Goal: Transaction & Acquisition: Subscribe to service/newsletter

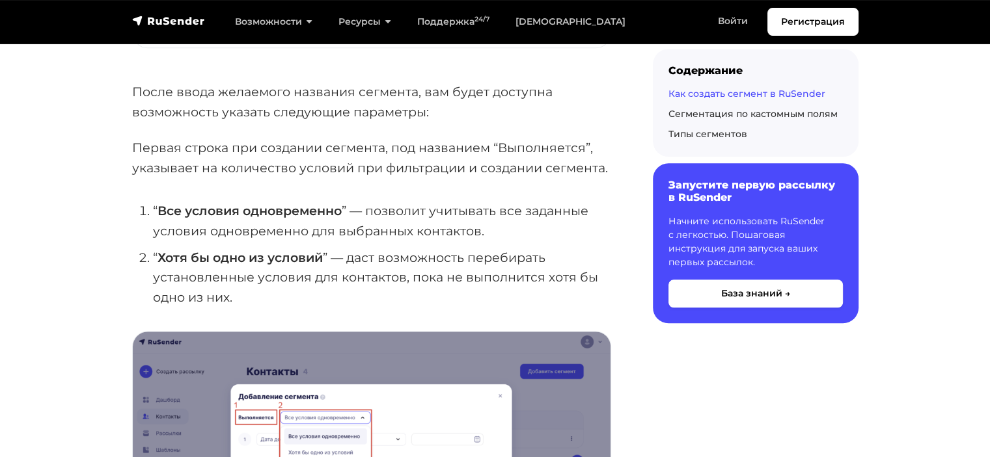
scroll to position [586, 0]
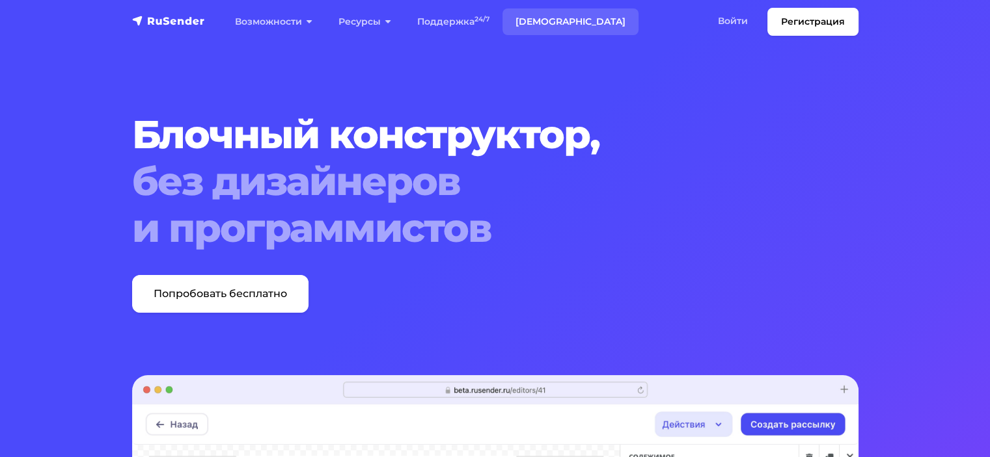
click at [548, 21] on link "[DEMOGRAPHIC_DATA]" at bounding box center [570, 21] width 136 height 27
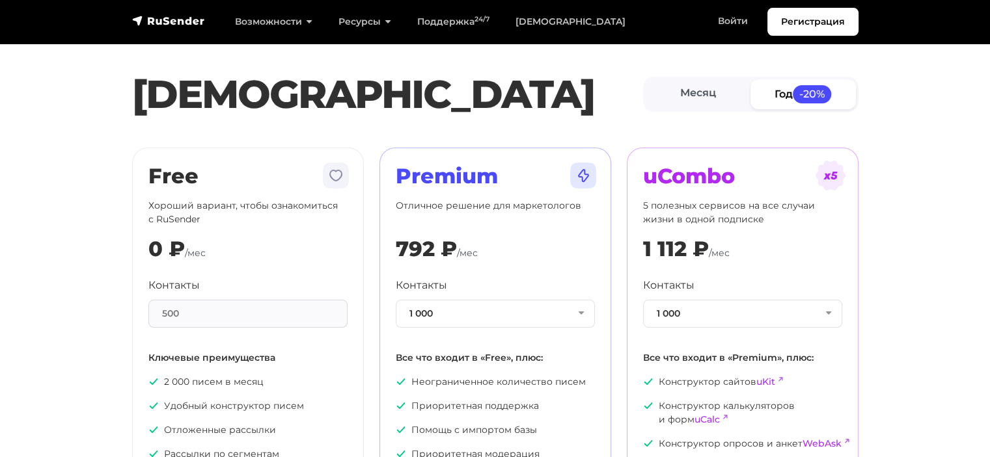
scroll to position [65, 0]
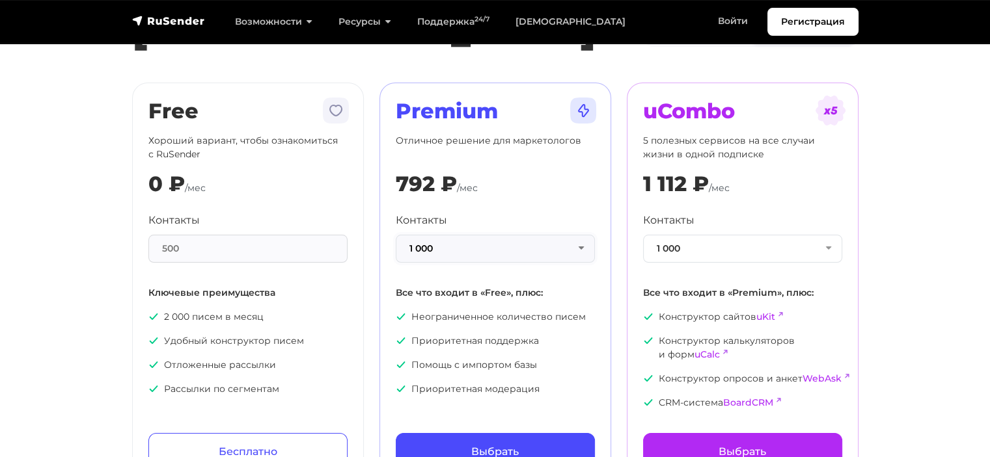
click at [580, 252] on button "1 000" at bounding box center [495, 249] width 199 height 28
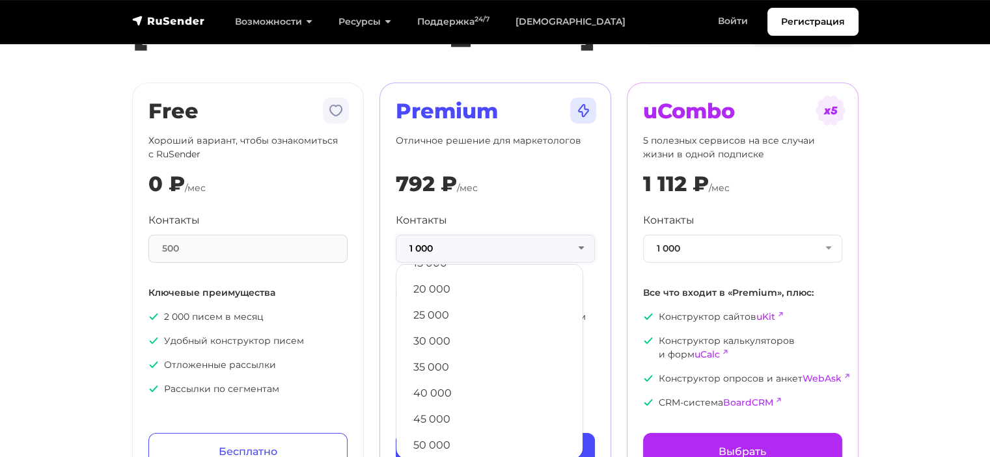
scroll to position [260, 0]
click at [494, 357] on link "40 000" at bounding box center [489, 362] width 173 height 26
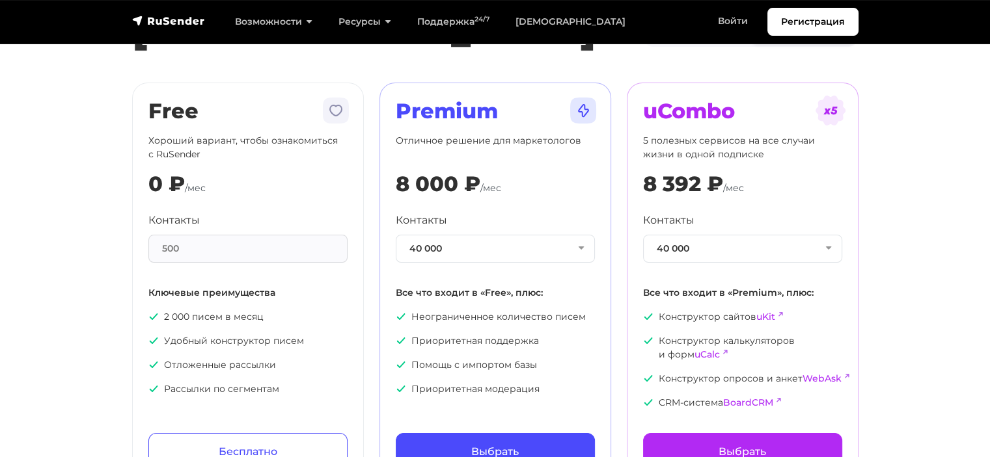
scroll to position [0, 0]
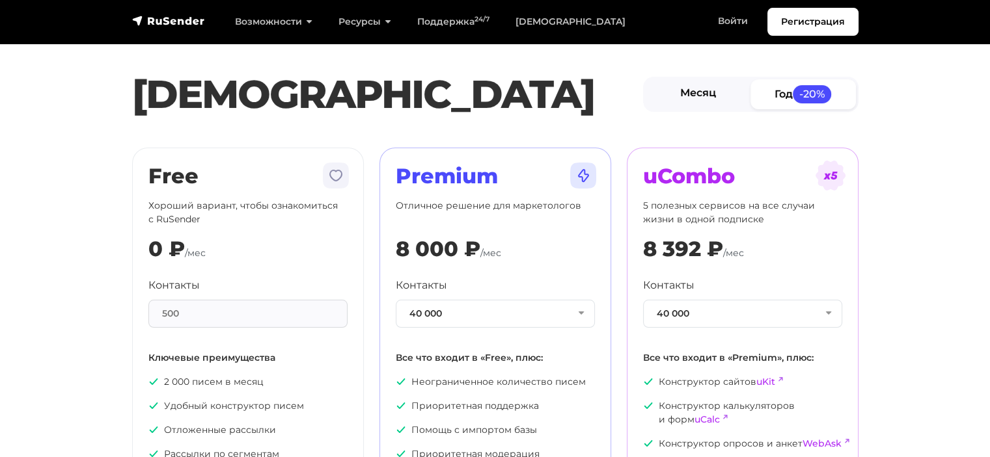
click at [695, 94] on link "Месяц" at bounding box center [697, 93] width 105 height 29
click at [776, 96] on link "Год -20%" at bounding box center [802, 93] width 105 height 29
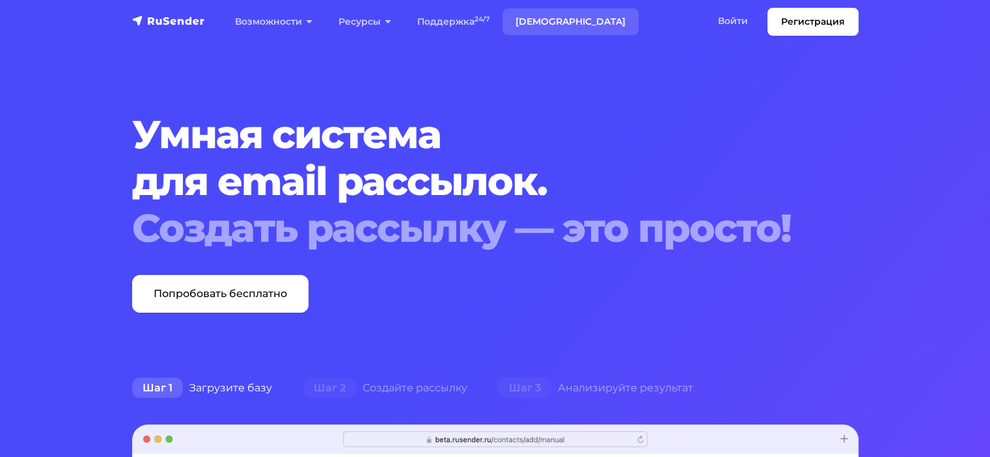
click at [539, 25] on link "[DEMOGRAPHIC_DATA]" at bounding box center [570, 21] width 136 height 27
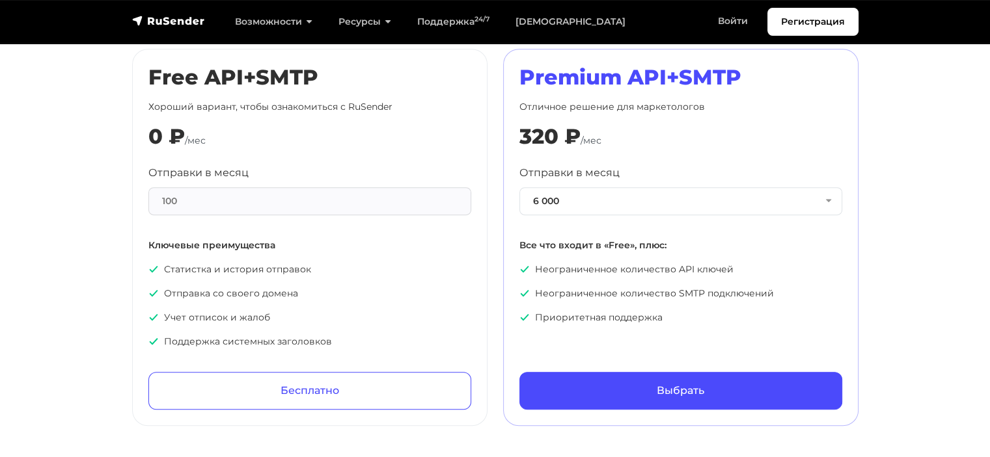
scroll to position [651, 0]
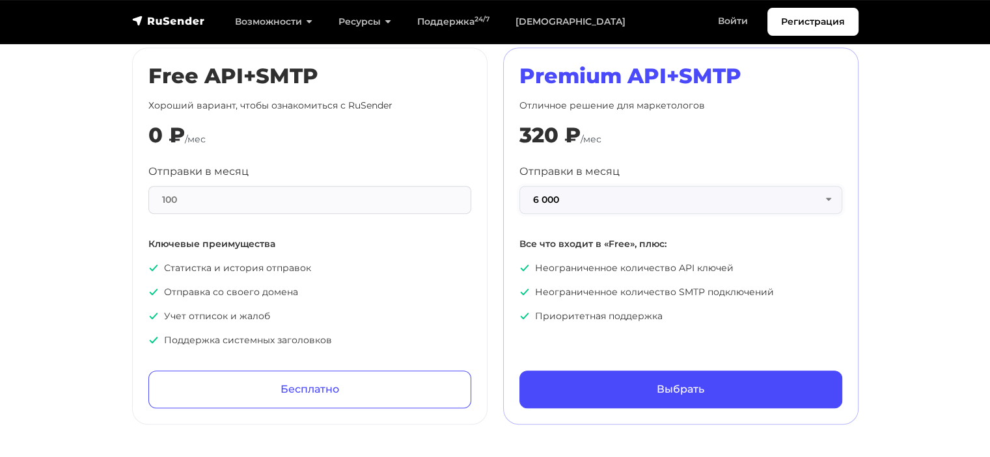
click at [777, 200] on button "6 000" at bounding box center [680, 200] width 323 height 28
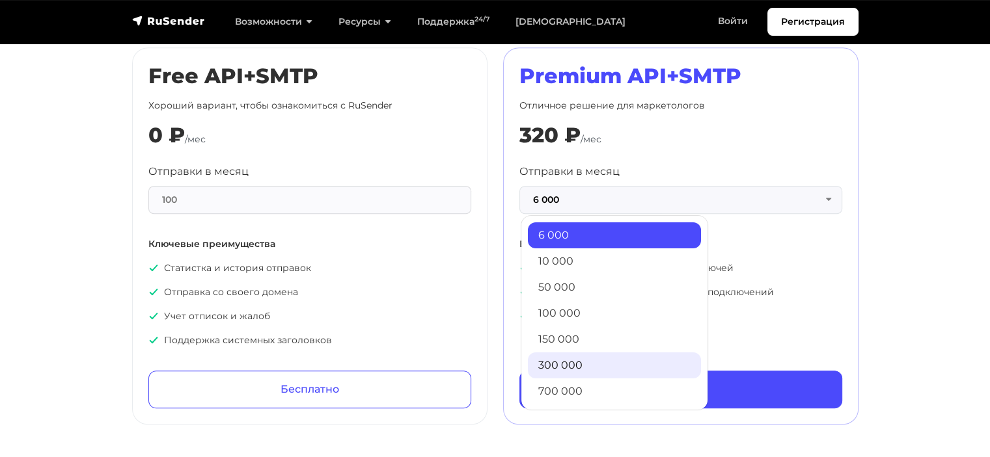
click at [599, 361] on link "300 000" at bounding box center [614, 366] width 173 height 26
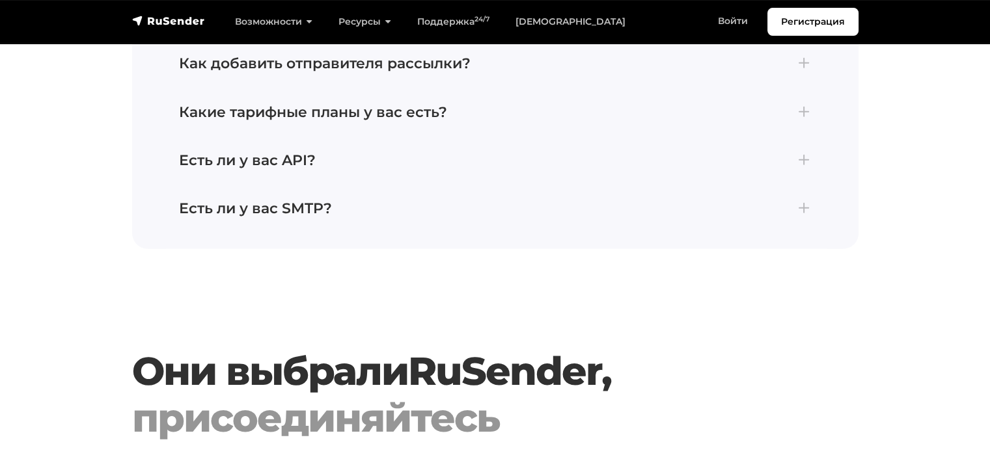
scroll to position [3579, 0]
